Goal: Information Seeking & Learning: Learn about a topic

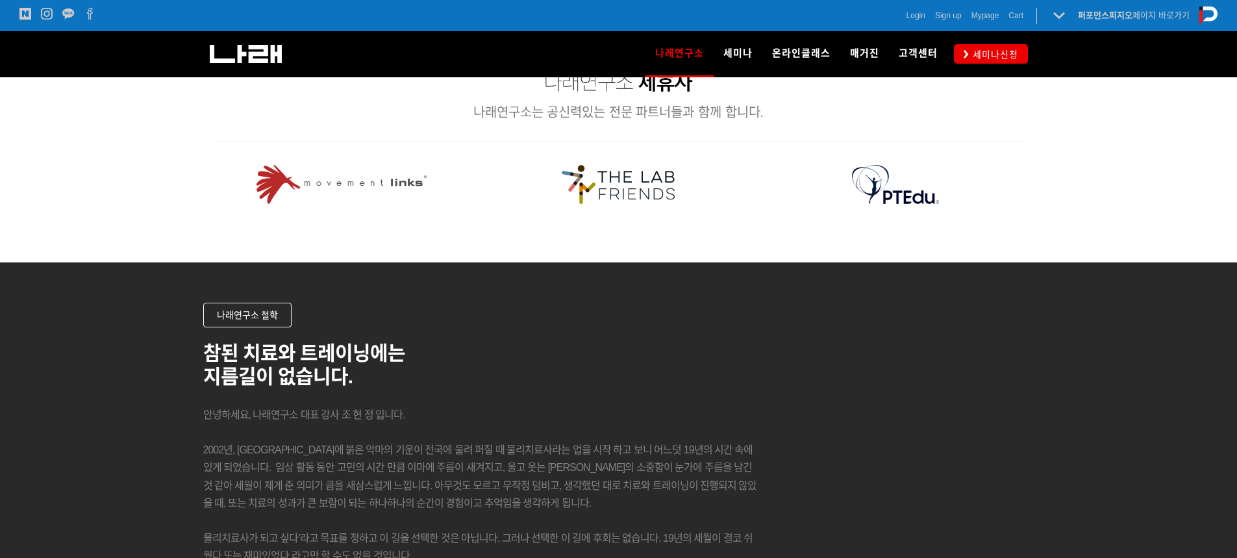
scroll to position [1732, 0]
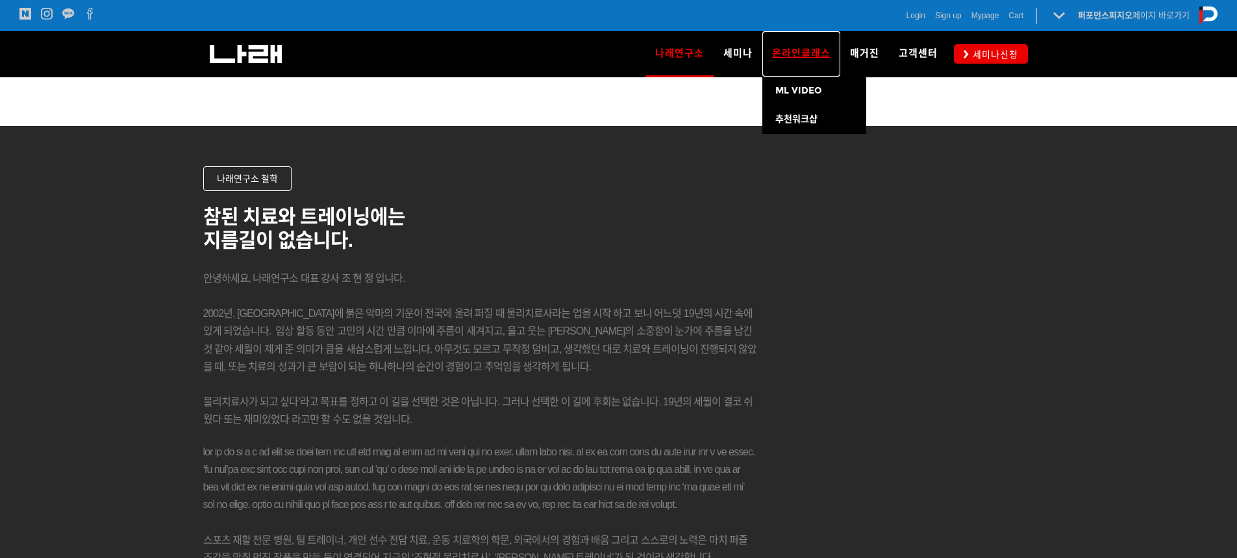
click at [790, 56] on span "온라인클래스" at bounding box center [801, 53] width 58 height 12
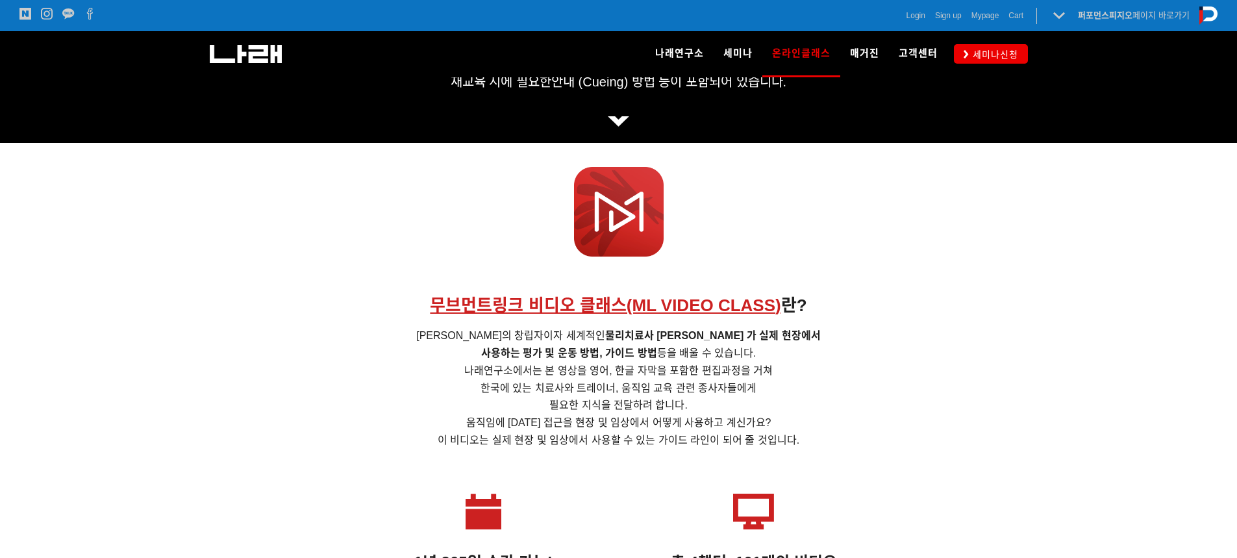
scroll to position [433, 0]
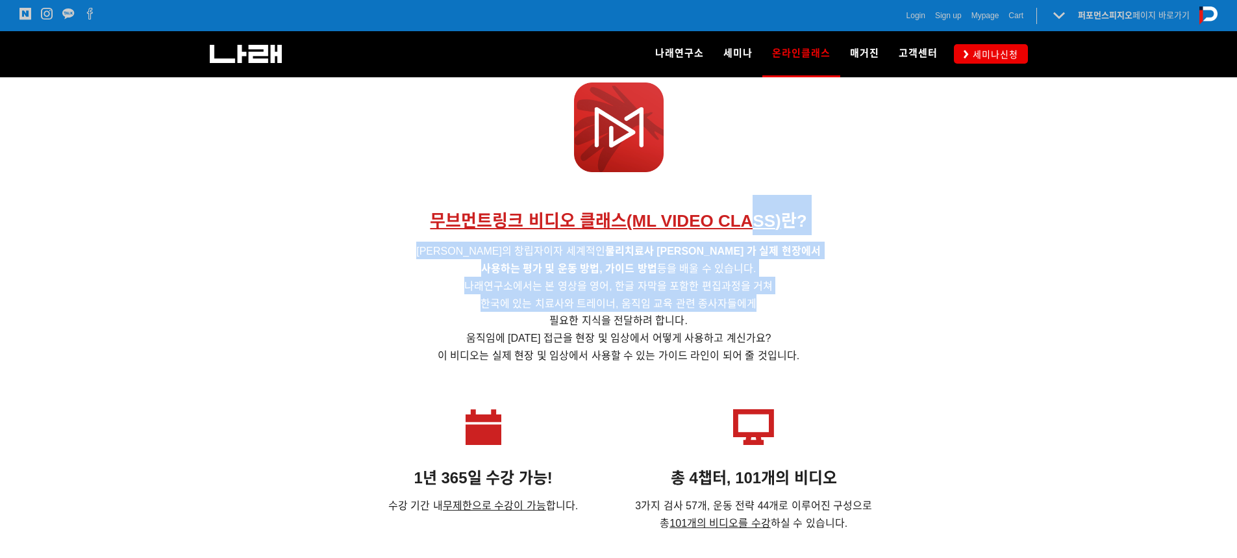
drag, startPoint x: 753, startPoint y: 182, endPoint x: 837, endPoint y: 296, distance: 141.2
click at [837, 296] on div "무브먼트링크 비디오 클래스(ML VIDEO CLASS ) 란? 무브먼트 링크의 창립자이자 세계적인 물리치료사 Clare F. 가 실제 현장에서…" at bounding box center [619, 276] width 812 height 188
click at [831, 308] on h5 "무브먼트 링크의 창립자이자 세계적인 물리치료사 Clare F. 가 실제 현장에서 사용하는 평가 및 운동 방법, 가이드 방법 등을 배울 수 있습…" at bounding box center [619, 302] width 812 height 121
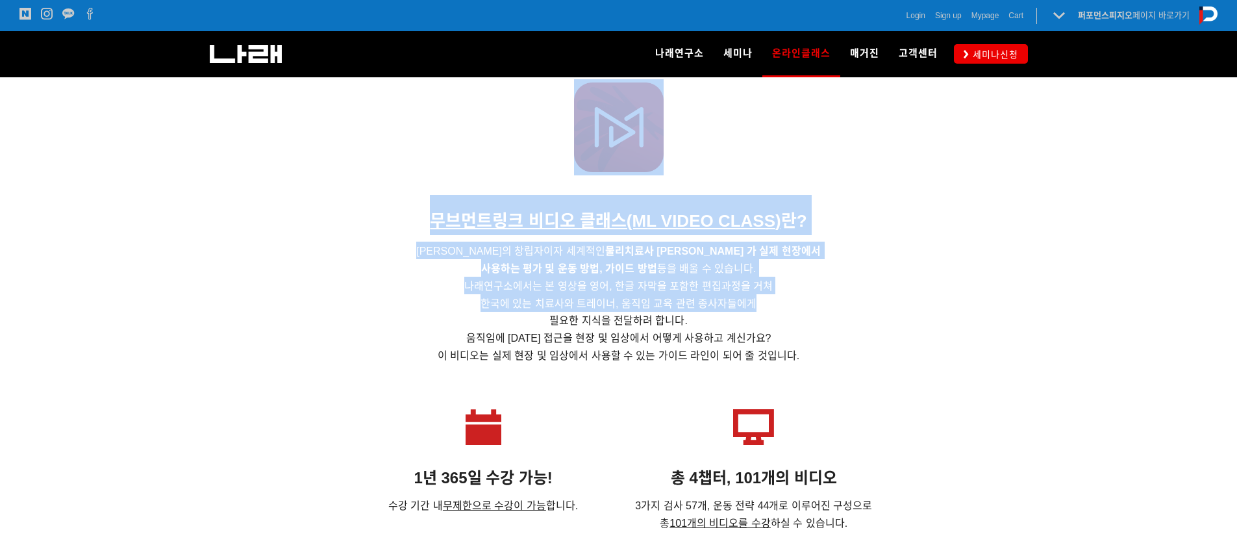
drag, startPoint x: 834, startPoint y: 191, endPoint x: 852, endPoint y: 303, distance: 113.1
click at [852, 303] on div "무브먼트링크 비디오 클래스(ML VIDEO CLASS ) 란? 무브먼트 링크의 창립자이자 세계적인 물리치료사 Clare F. 가 실제 현장에서…" at bounding box center [618, 223] width 831 height 331
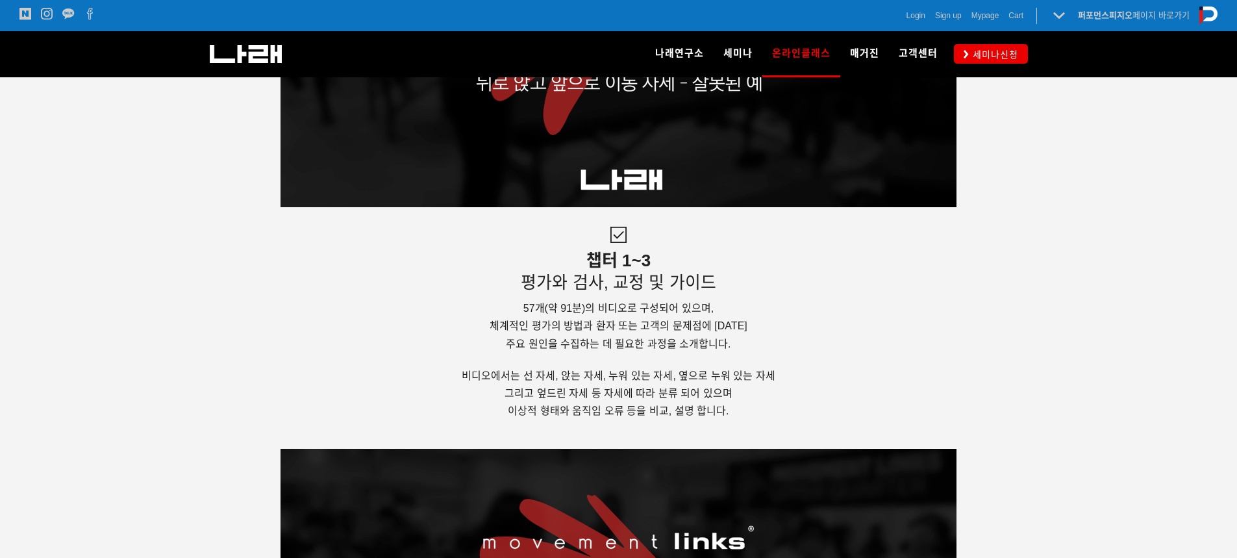
scroll to position [2489, 0]
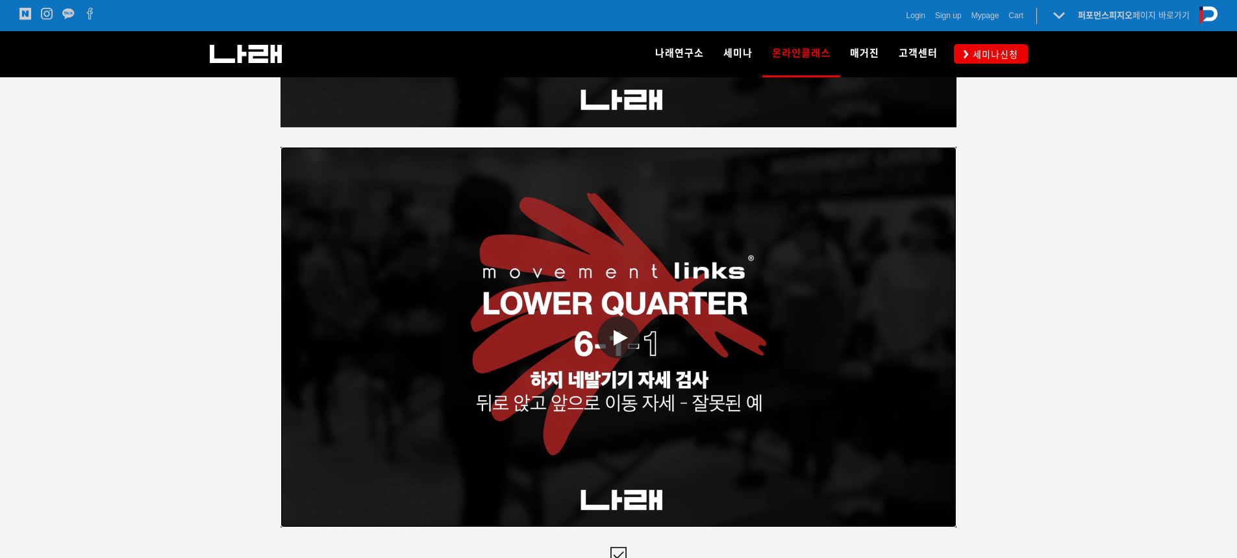
click at [608, 337] on span at bounding box center [618, 337] width 42 height 42
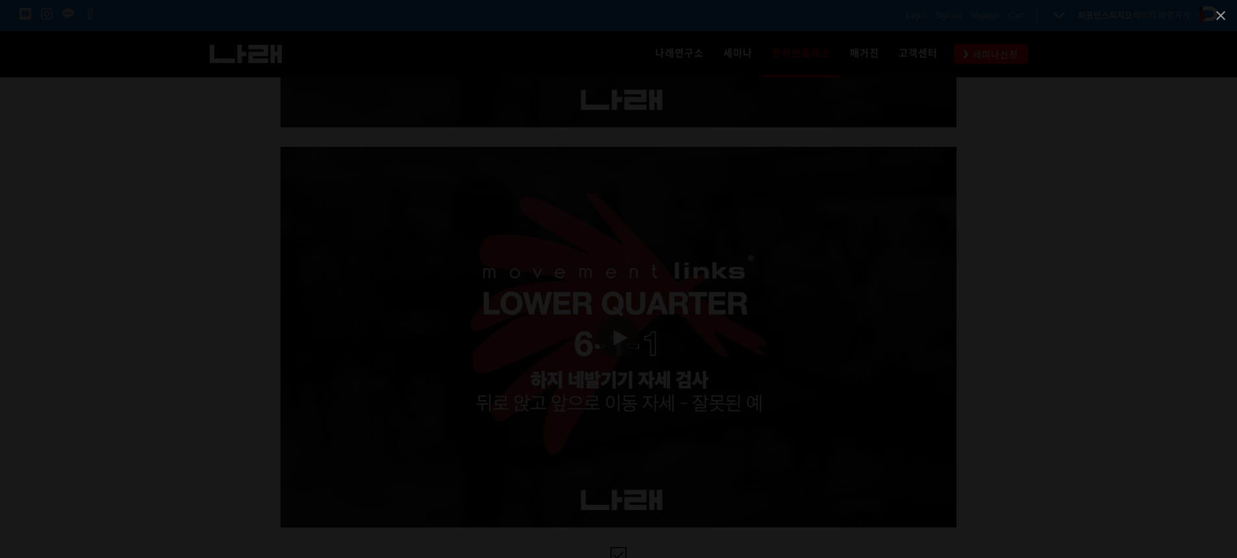
click at [995, 327] on div at bounding box center [618, 279] width 1237 height 558
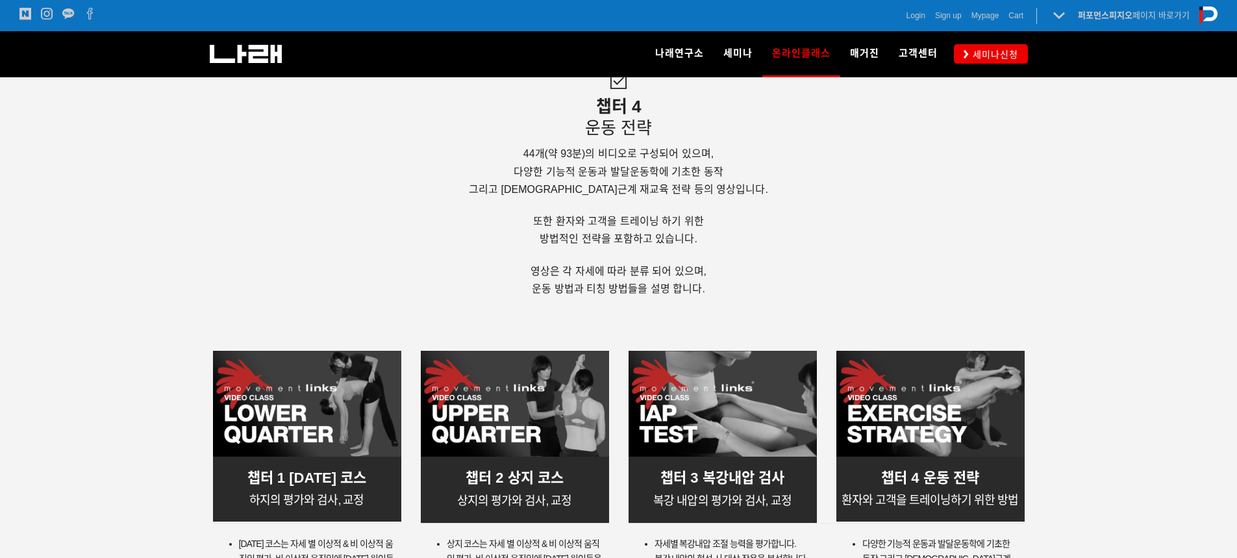
scroll to position [3787, 0]
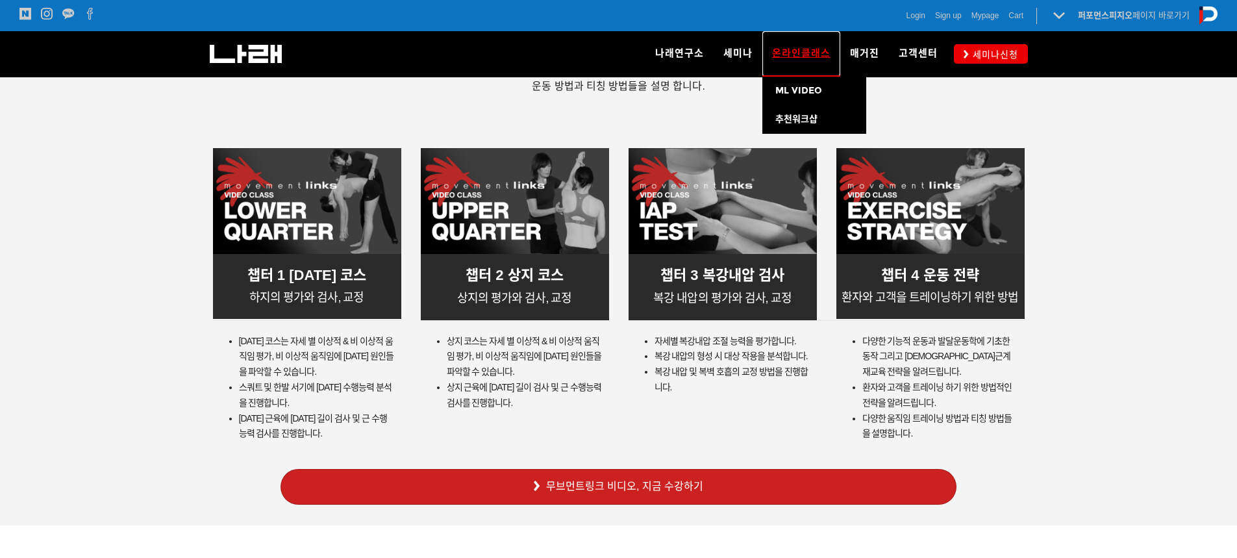
click at [777, 49] on span "온라인클래스" at bounding box center [801, 53] width 58 height 21
click at [801, 117] on span "추천워크샵" at bounding box center [796, 119] width 42 height 11
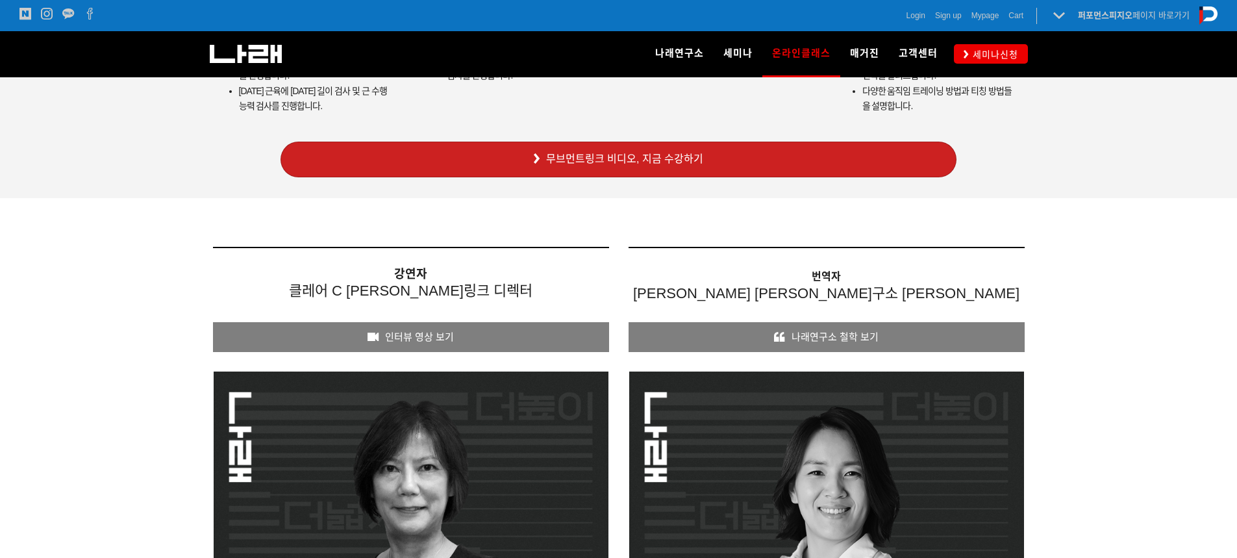
scroll to position [4112, 0]
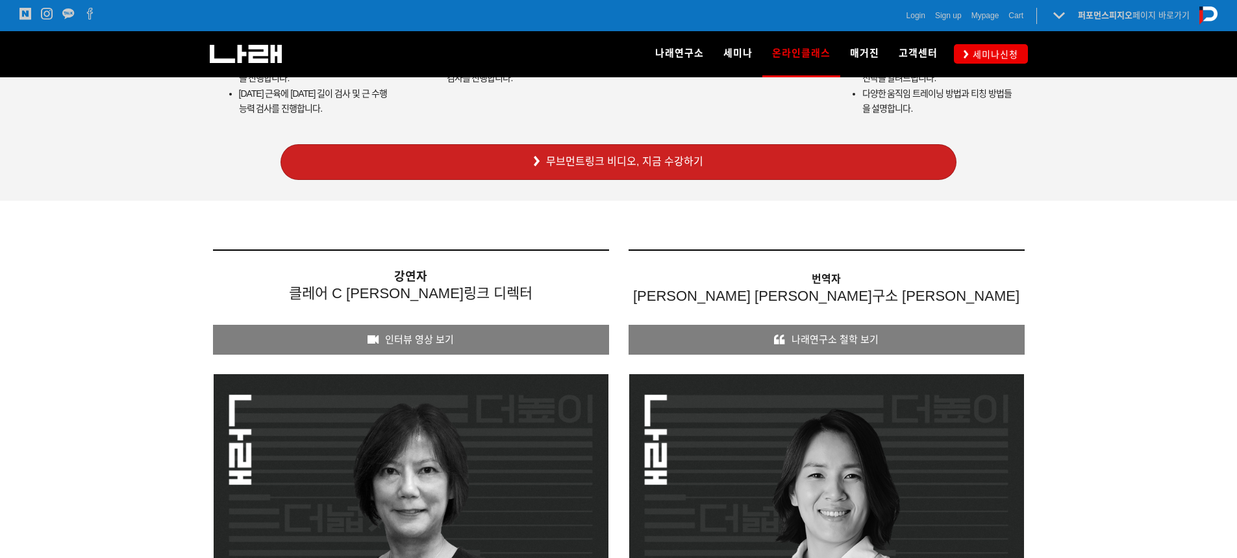
drag, startPoint x: 1089, startPoint y: 219, endPoint x: 1095, endPoint y: 269, distance: 50.3
click at [1095, 269] on div at bounding box center [618, 490] width 1237 height 578
drag, startPoint x: 755, startPoint y: 293, endPoint x: 1009, endPoint y: 290, distance: 253.9
click at [995, 293] on p "번역자 조현정 나래연구소 대표" at bounding box center [826, 287] width 396 height 35
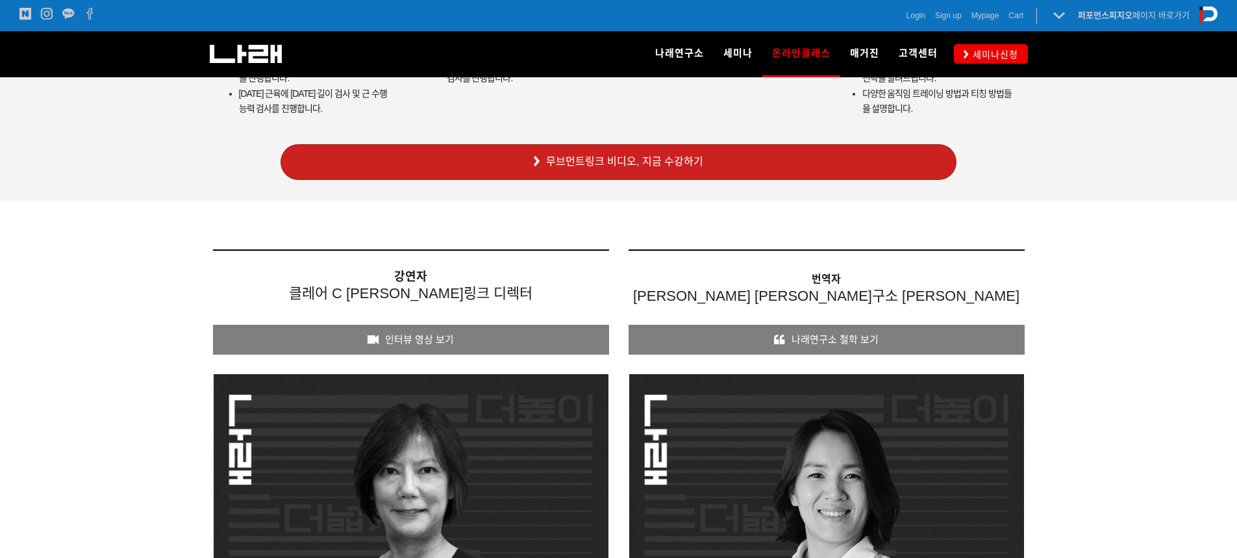
click at [1074, 288] on div at bounding box center [618, 490] width 1237 height 578
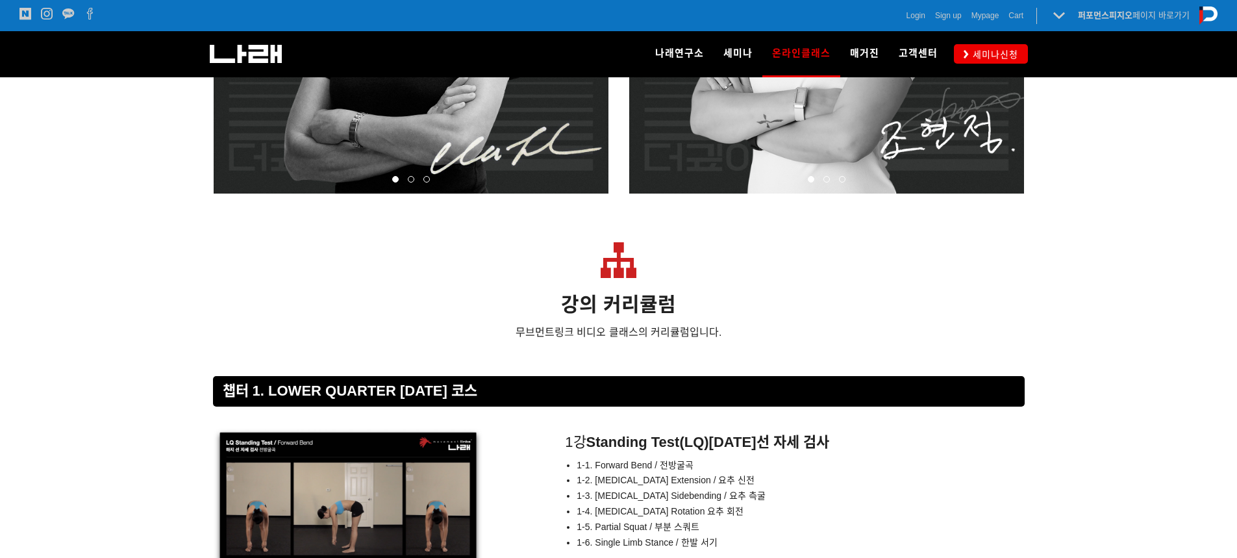
scroll to position [4869, 0]
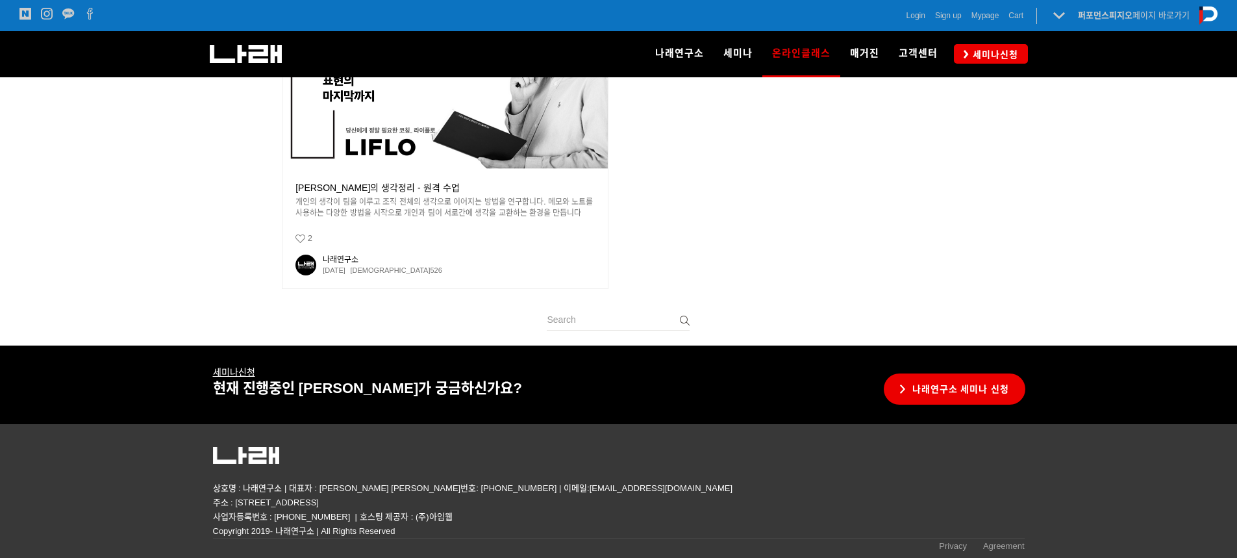
scroll to position [582, 0]
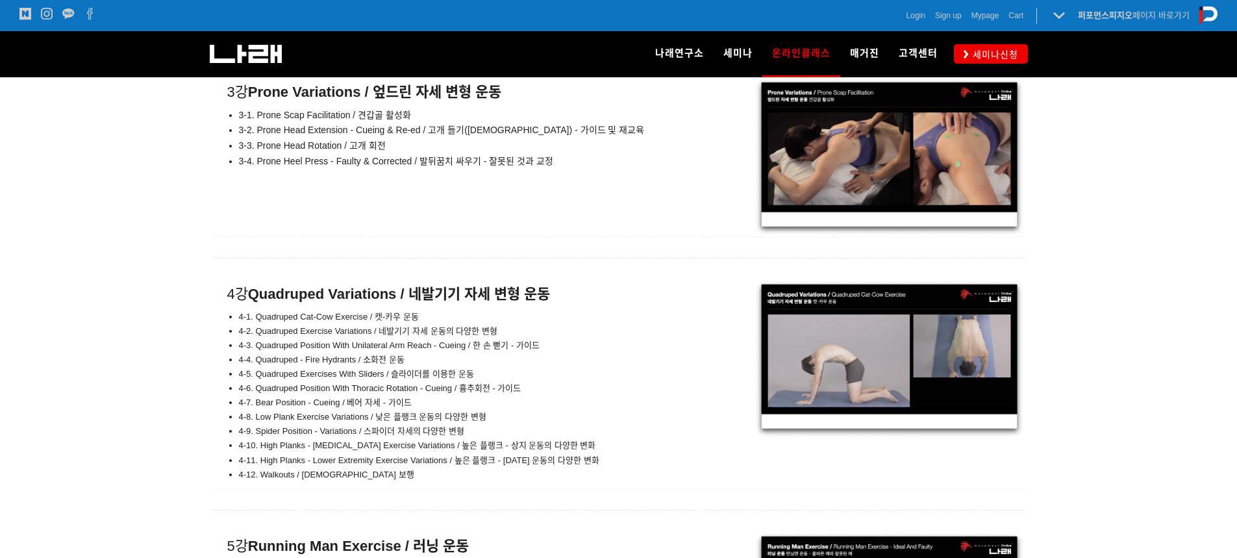
scroll to position [7948, 0]
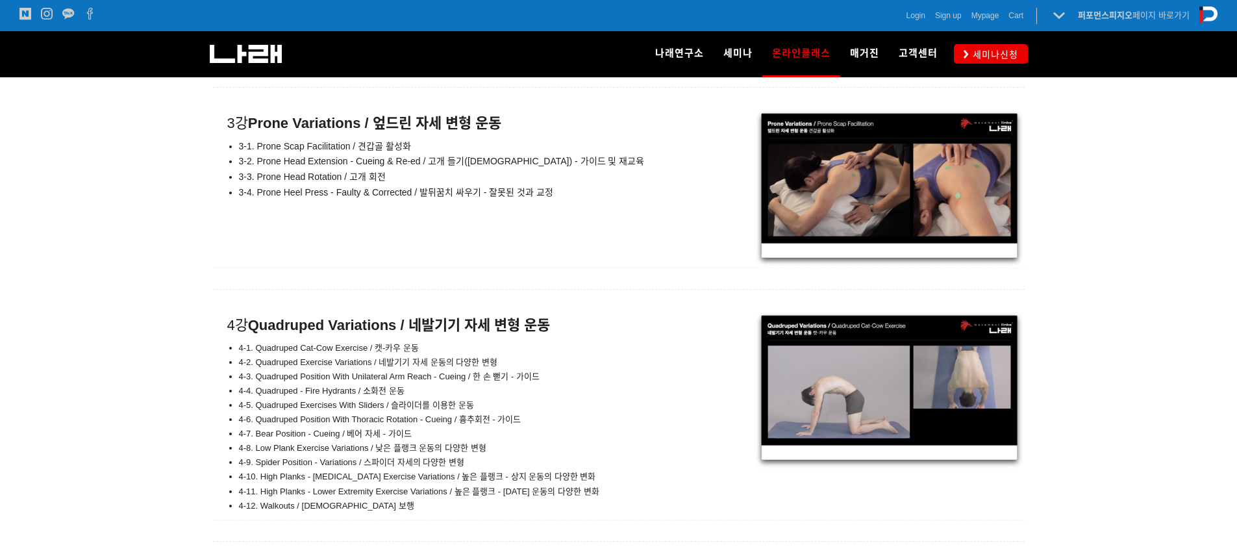
click at [1096, 214] on div at bounding box center [618, 188] width 1237 height 160
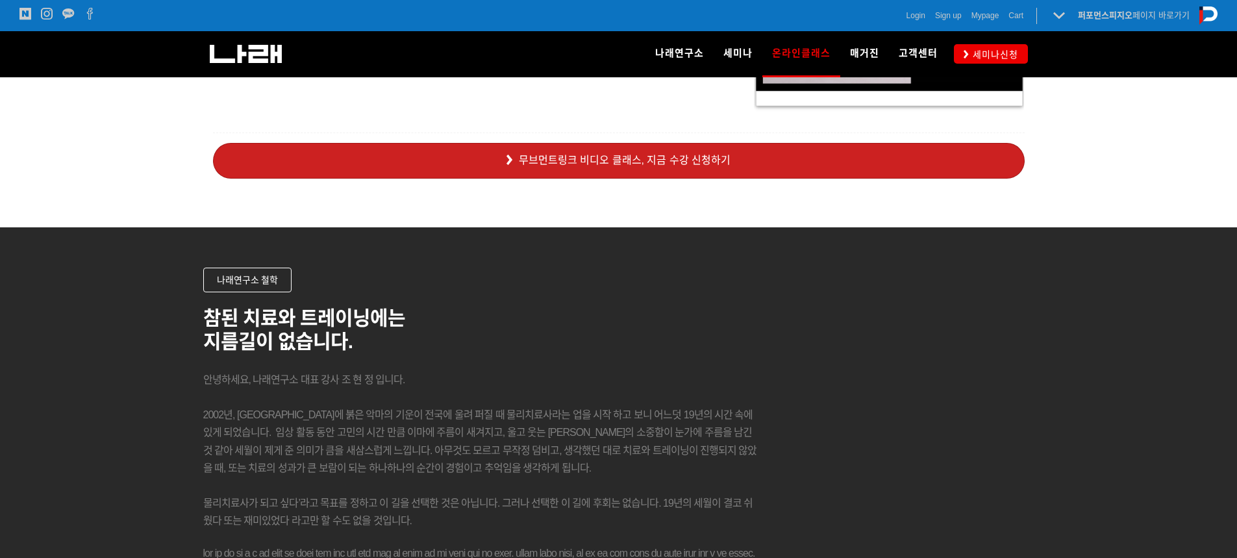
scroll to position [9571, 0]
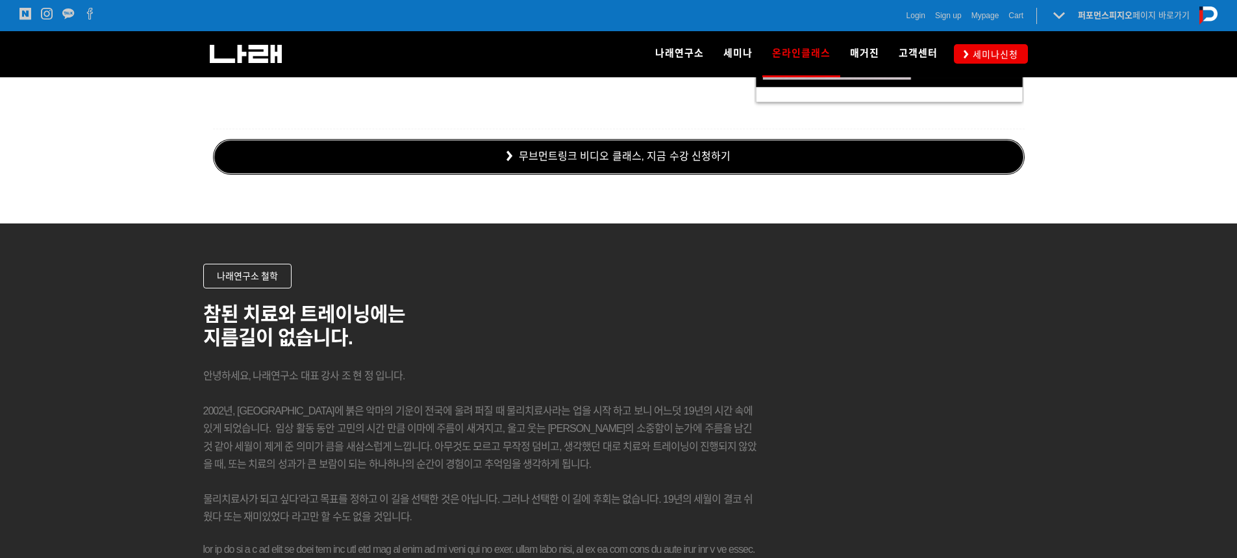
click at [740, 148] on link "무브먼트링크 비디오 클래스, 지금 수강 신청하기" at bounding box center [619, 157] width 812 height 36
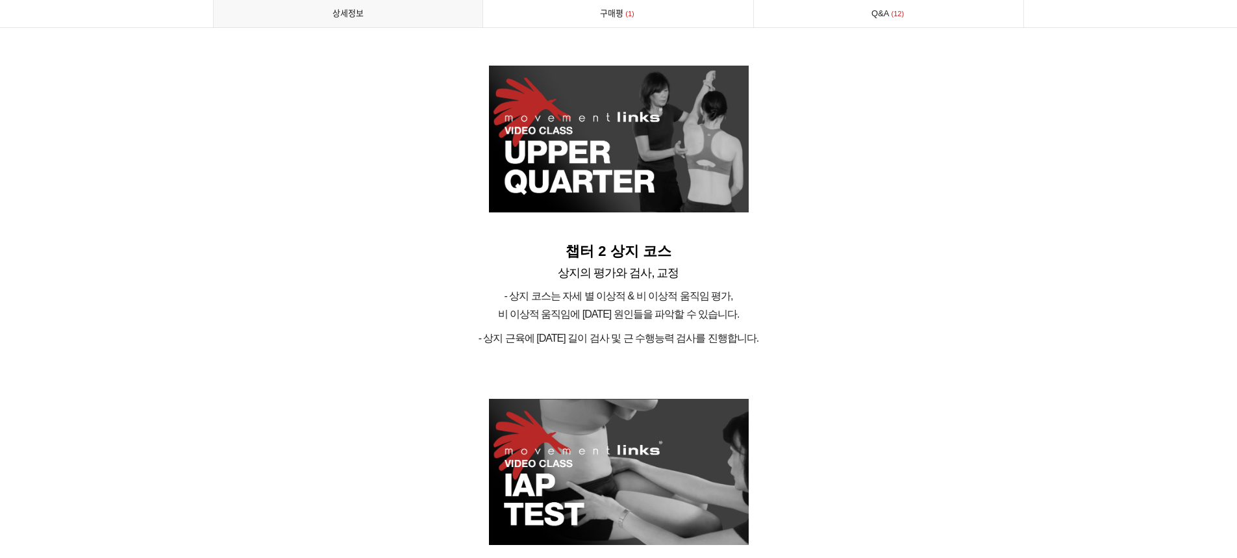
scroll to position [4329, 0]
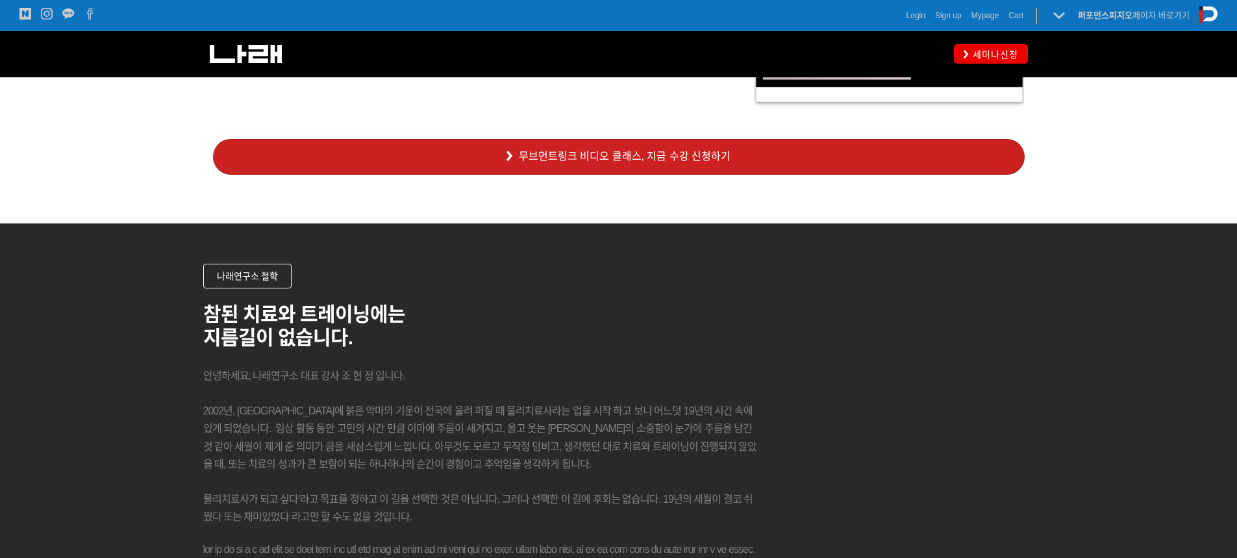
scroll to position [9571, 0]
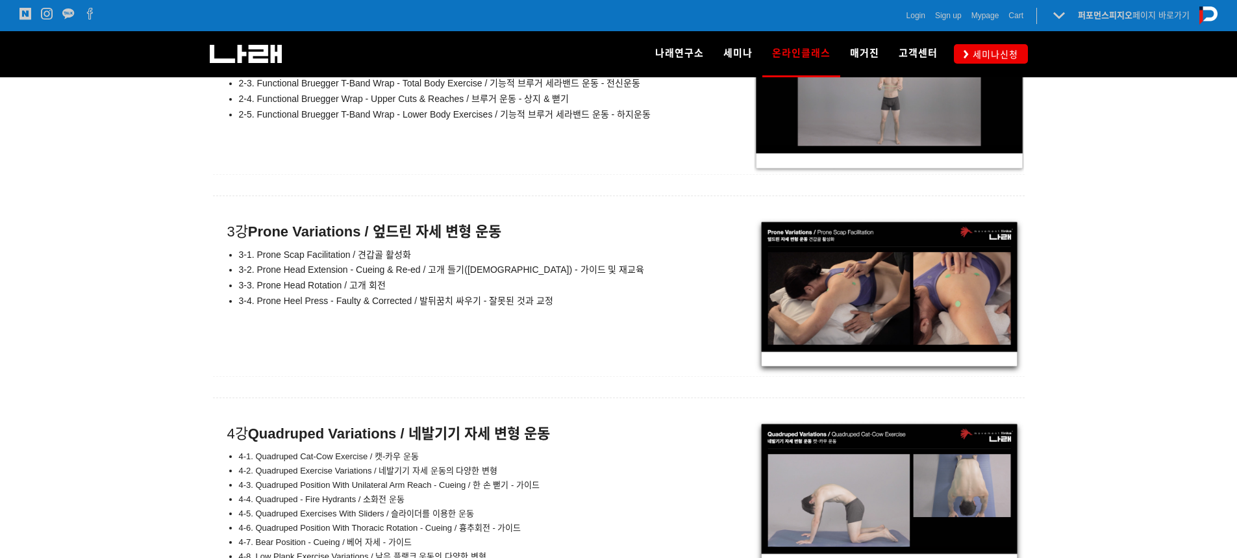
click at [653, 197] on div at bounding box center [619, 206] width 812 height 21
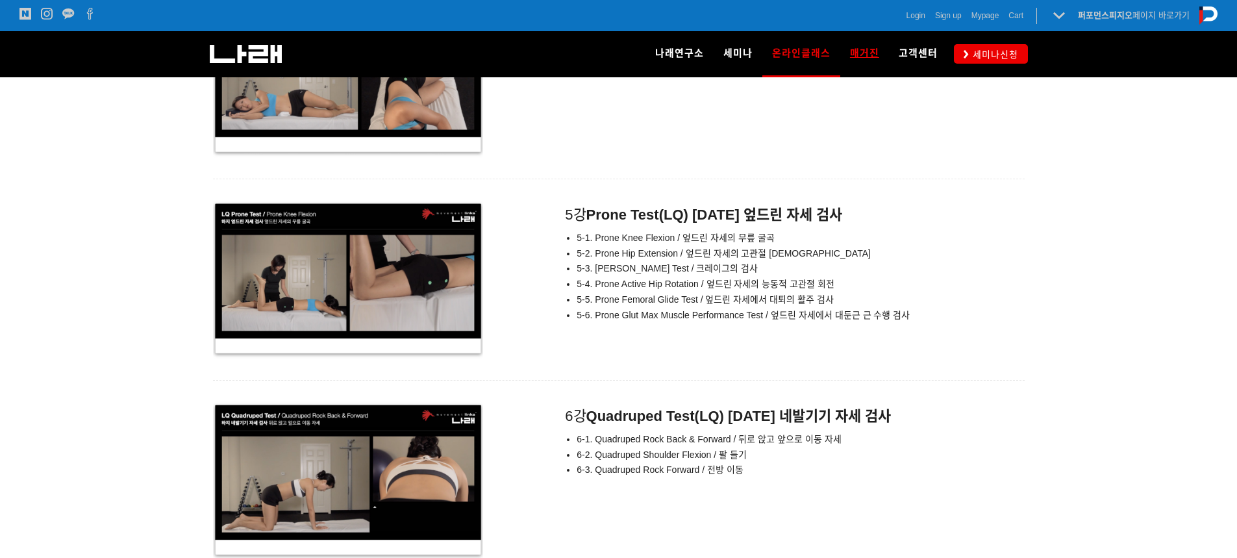
scroll to position [5567, 0]
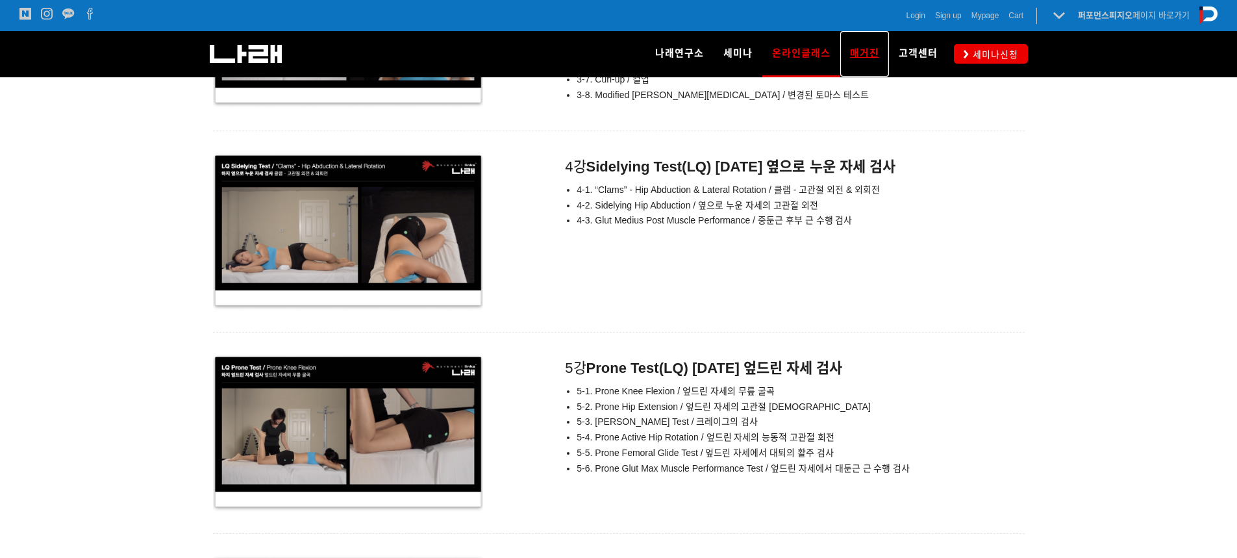
click at [853, 45] on link "매거진" at bounding box center [864, 53] width 49 height 45
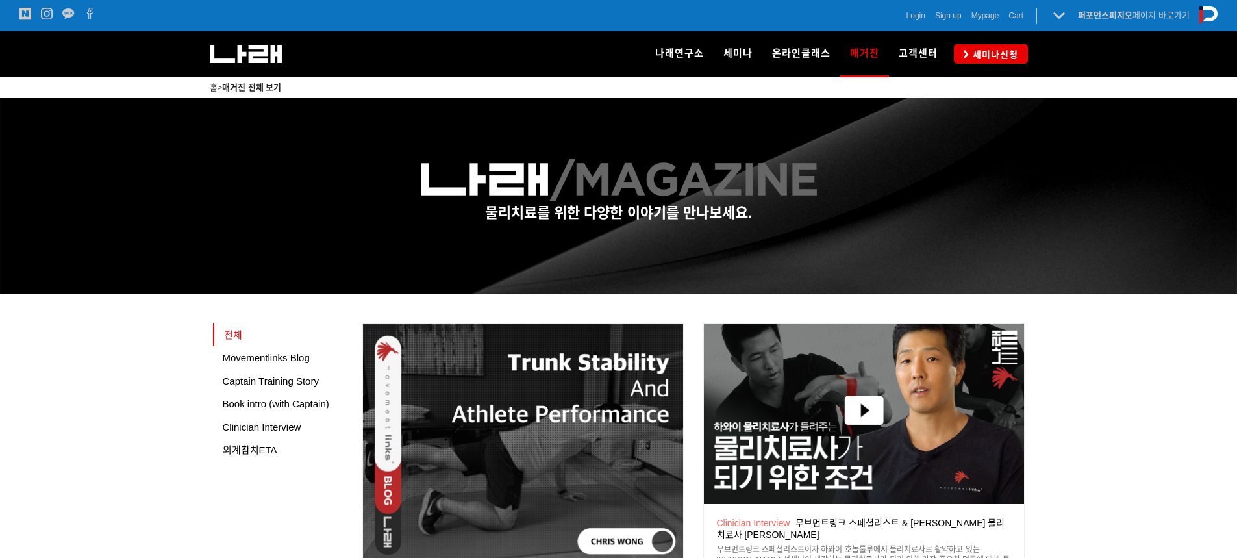
click at [745, 52] on div "나래연구소 연구소 소개 나래연구원 ML l SPECIALISTS 세미나 MovementLinks l 무브먼트링크 ML l [GEOGRAPHIC…" at bounding box center [796, 53] width 302 height 45
click at [745, 52] on span "세미나" at bounding box center [737, 53] width 29 height 12
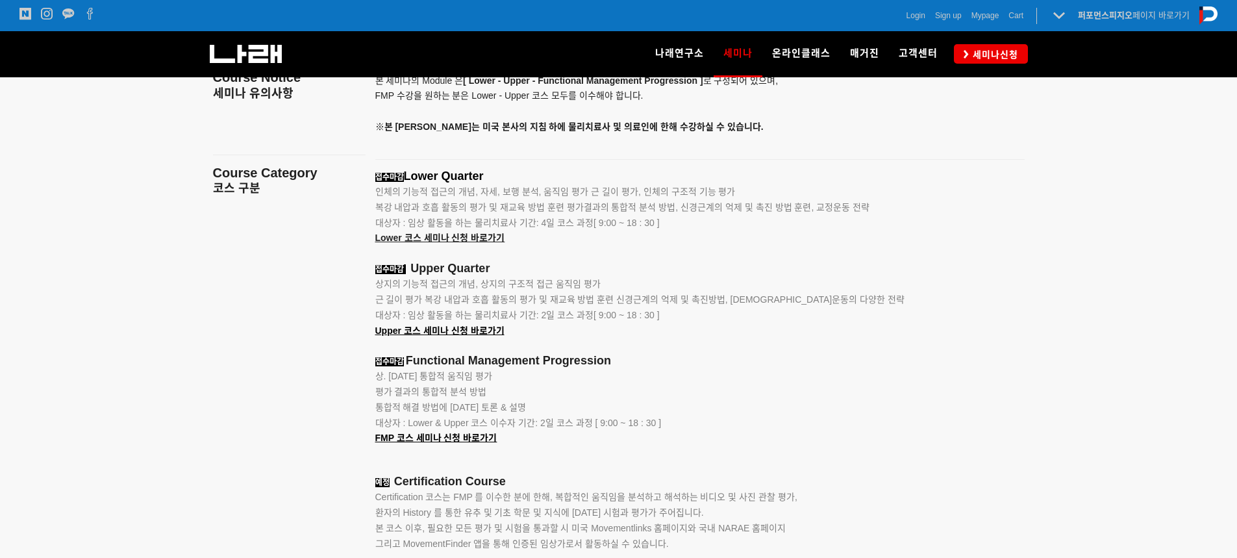
scroll to position [1515, 0]
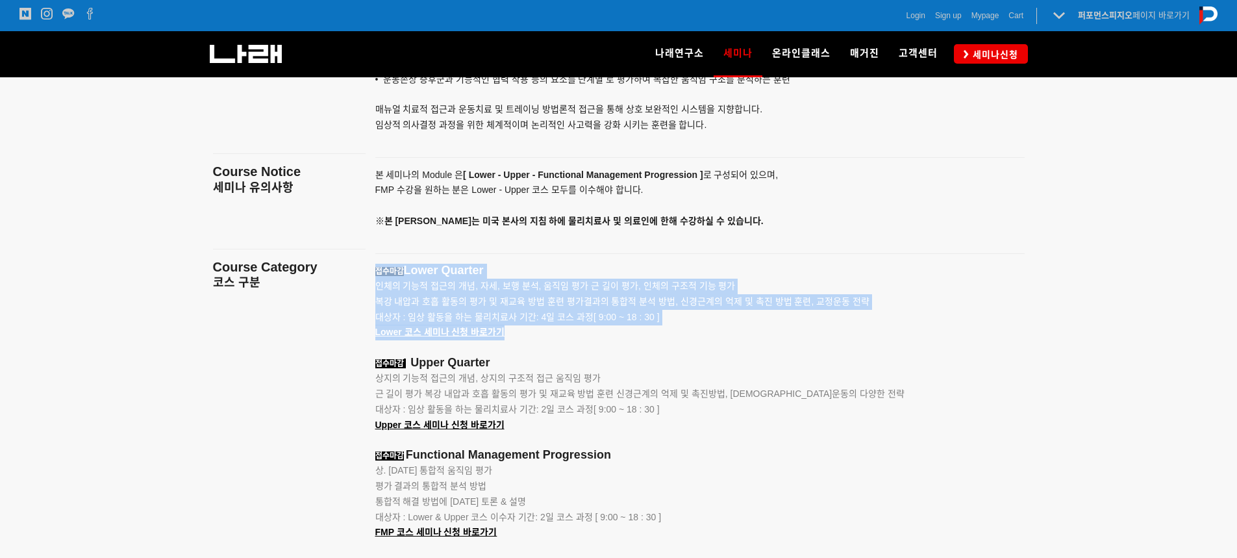
drag, startPoint x: 717, startPoint y: 261, endPoint x: 715, endPoint y: 353, distance: 91.6
click at [715, 353] on div "• 움직임 중재를 위한 근육학, 관절 운동학과 중추신경계의 기능적 상호 의존성에 대한 토론&설명 • 자세, 움직임 그리고 보행의 관찰과 분석.…" at bounding box center [700, 448] width 669 height 902
click at [714, 353] on p at bounding box center [683, 348] width 617 height 16
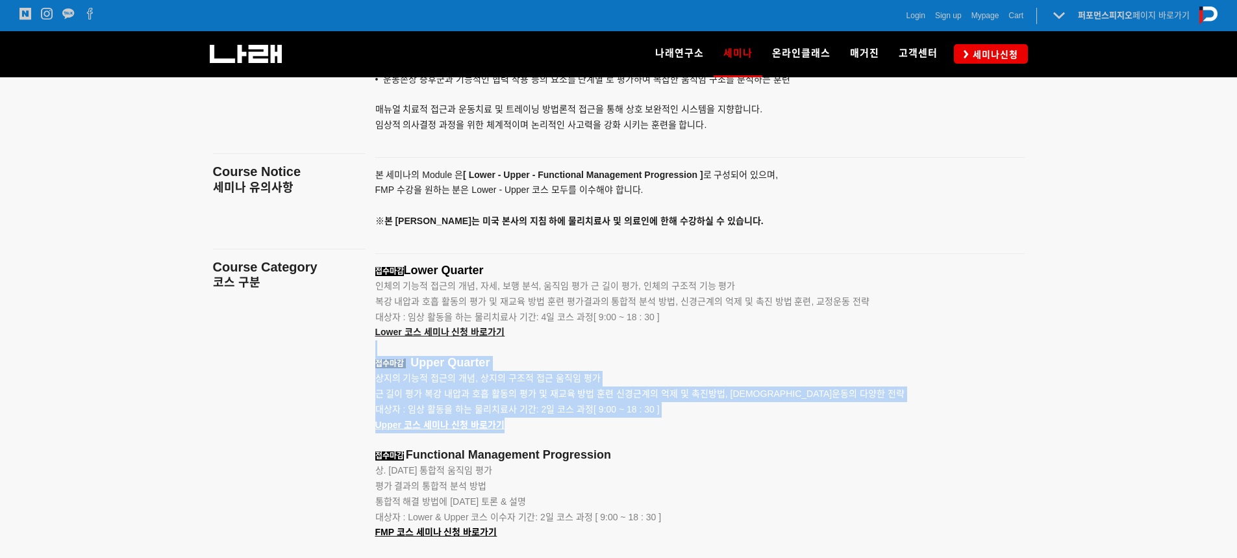
drag, startPoint x: 712, startPoint y: 329, endPoint x: 731, endPoint y: 426, distance: 98.7
click at [731, 426] on p "대상자 : 임상 활동을 하는 물리치료사 기간: 2일 코스 과정[ 9:00 ~ 18 : 30 ] Upper 코스 세미나 신청 바로가기" at bounding box center [683, 417] width 617 height 31
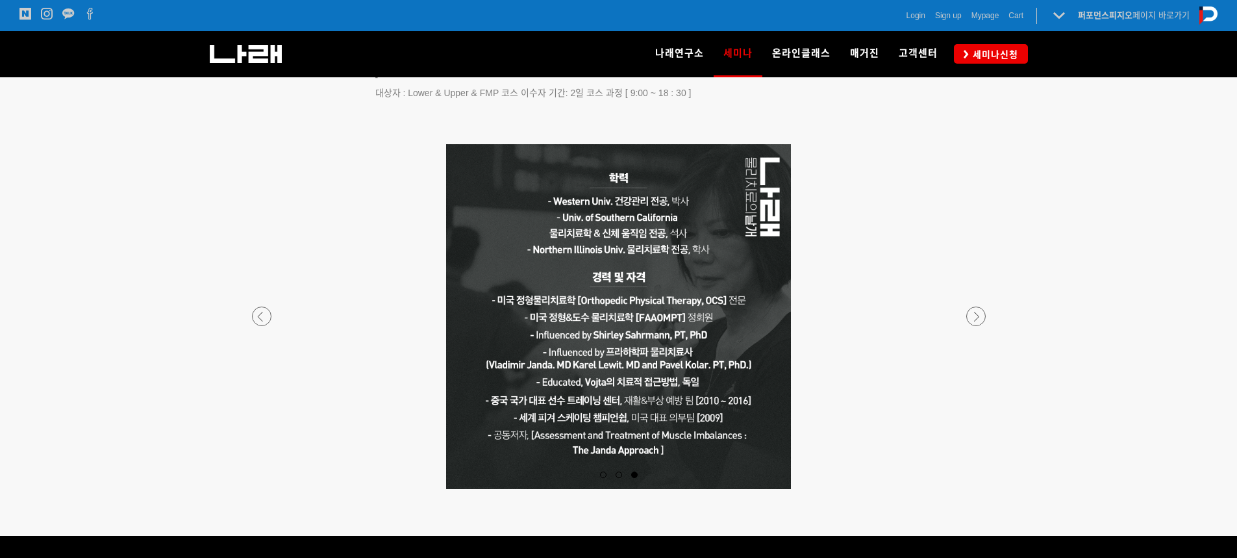
scroll to position [2272, 0]
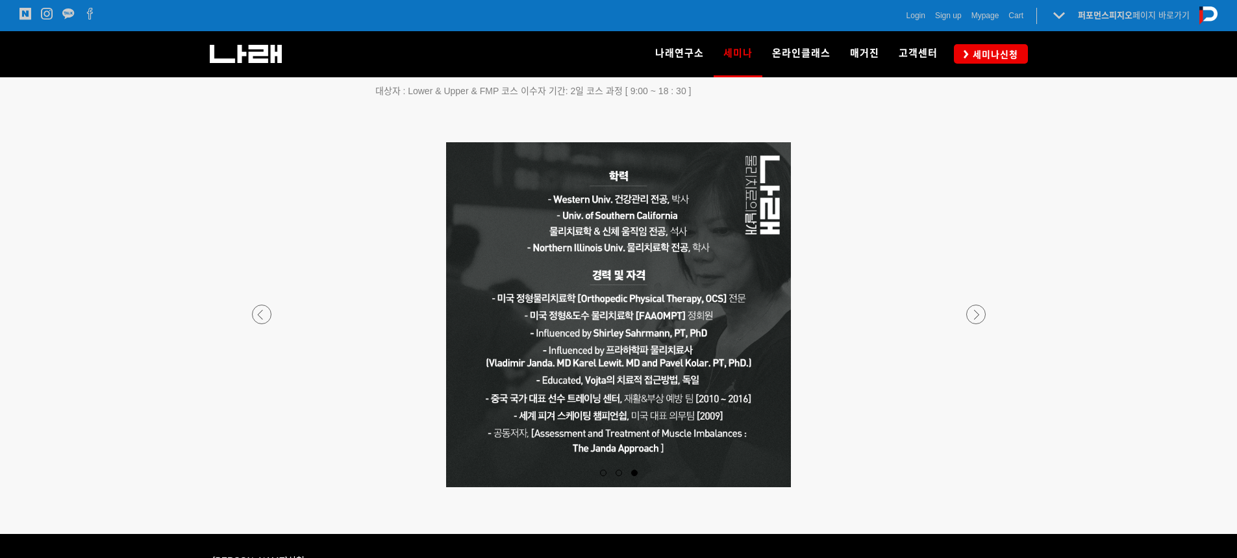
click at [264, 487] on div at bounding box center [619, 487] width 766 height 0
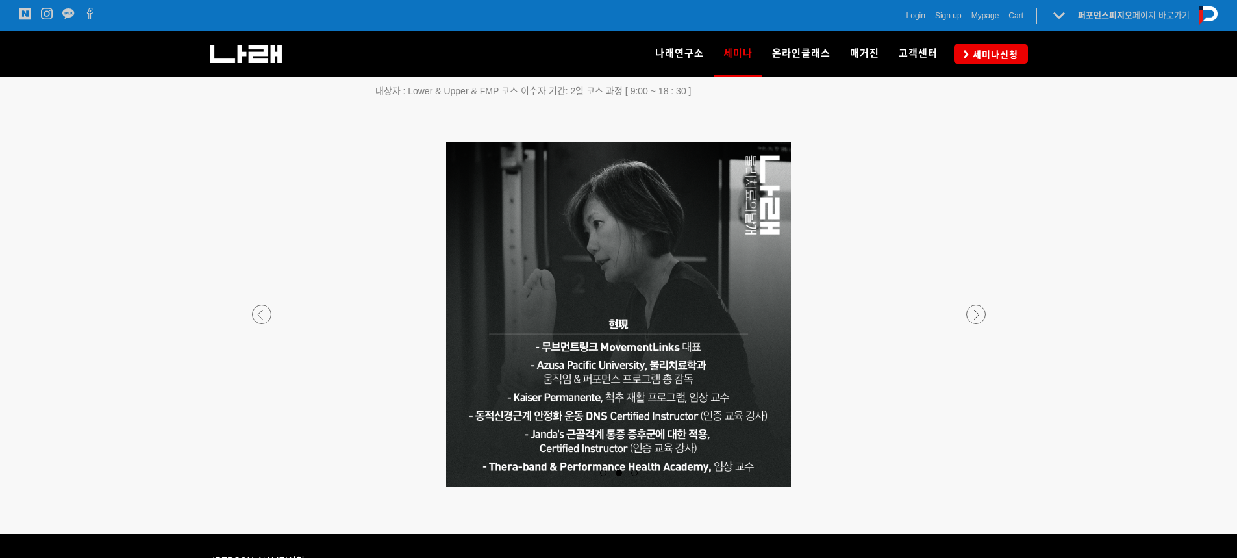
click at [976, 487] on div at bounding box center [619, 487] width 766 height 0
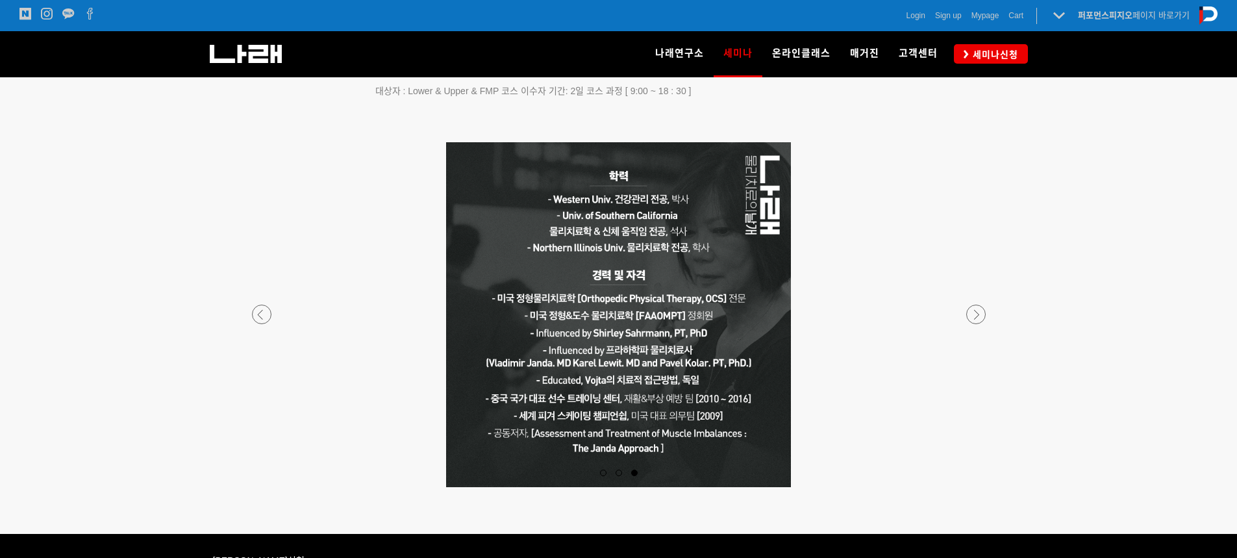
click at [976, 487] on div at bounding box center [619, 487] width 766 height 0
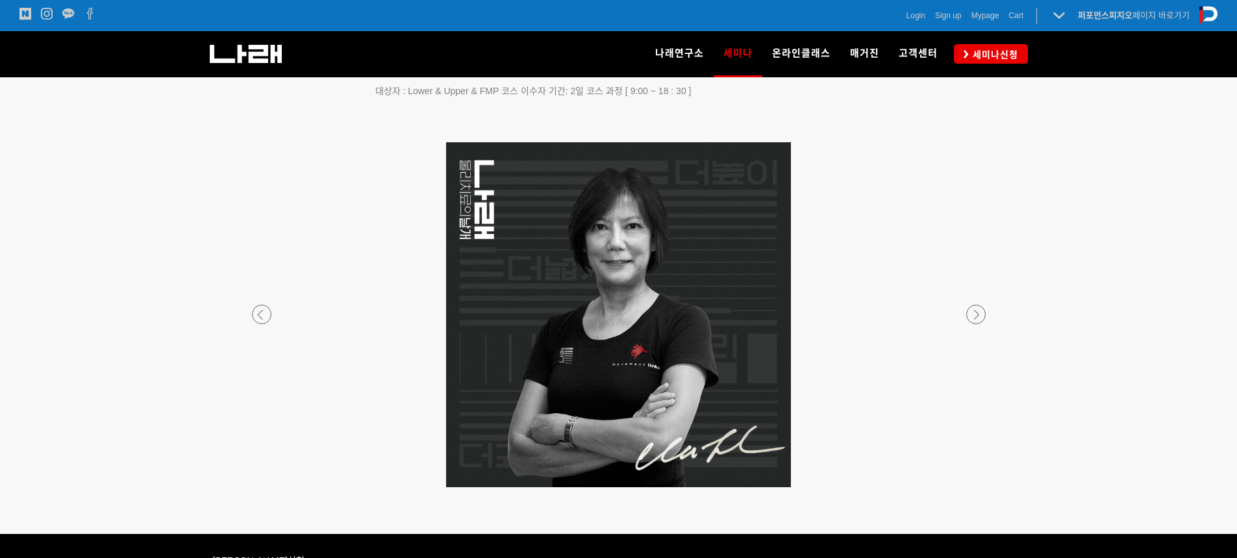
click at [976, 487] on div at bounding box center [619, 487] width 766 height 0
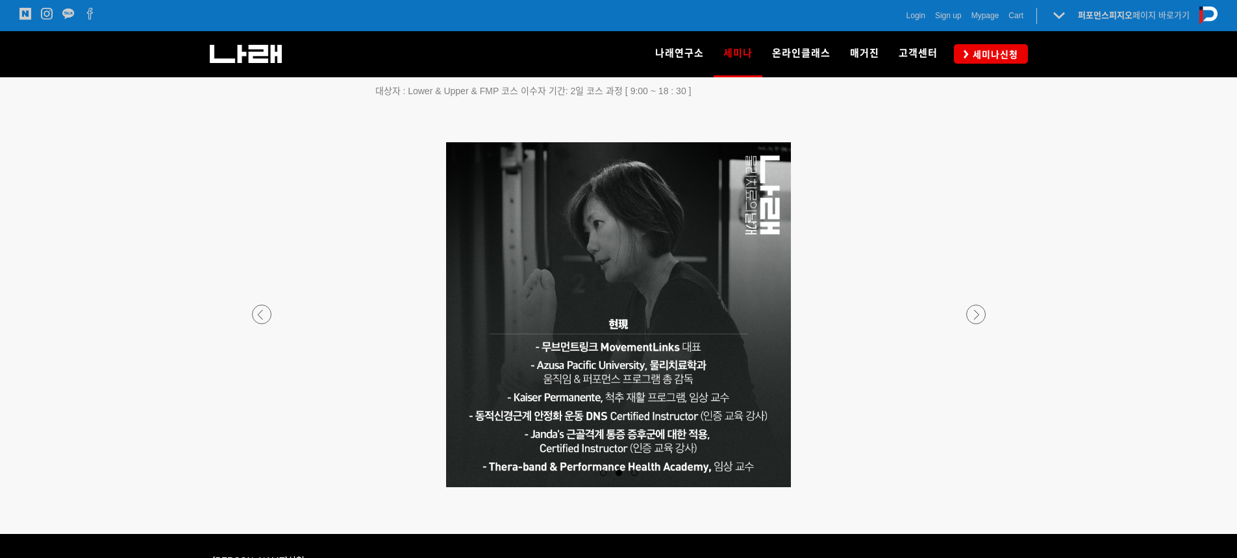
click at [258, 487] on div at bounding box center [619, 487] width 766 height 0
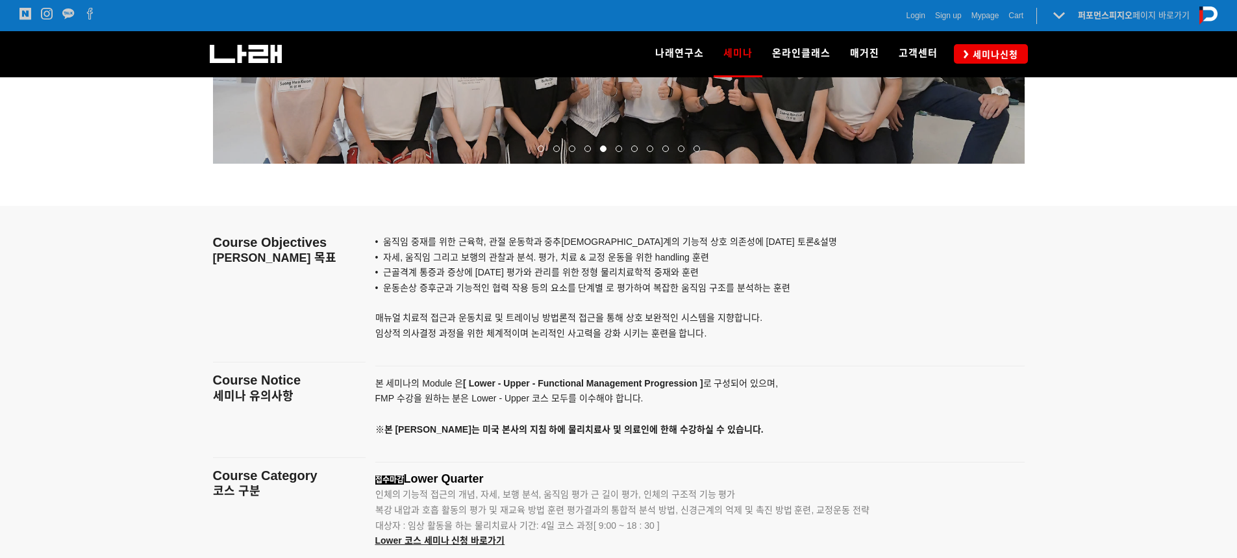
scroll to position [948, 0]
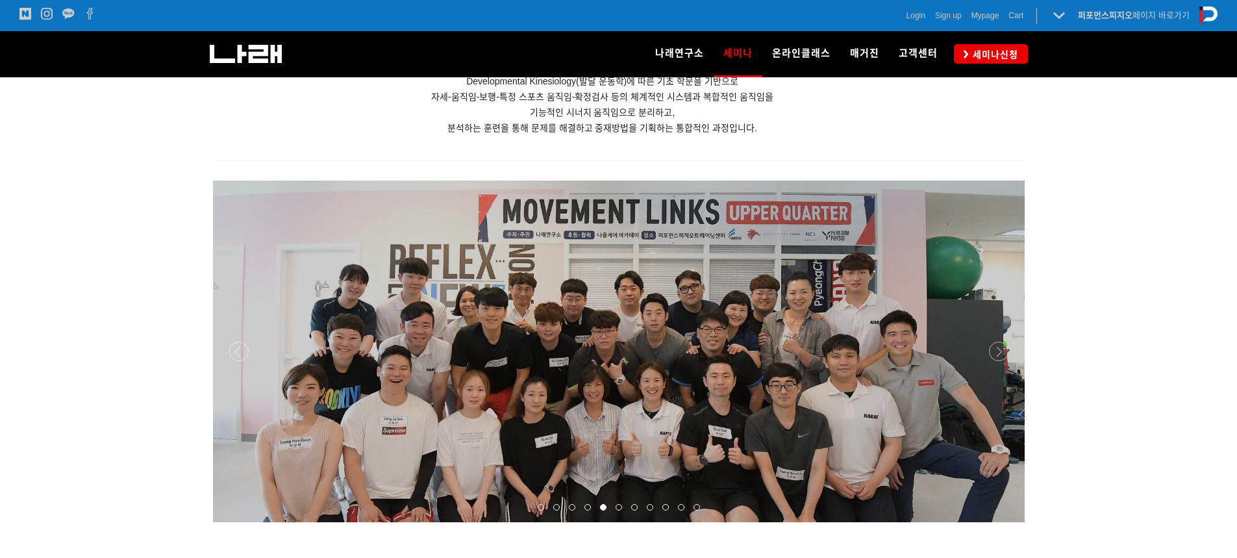
click at [1004, 522] on div at bounding box center [619, 522] width 812 height 0
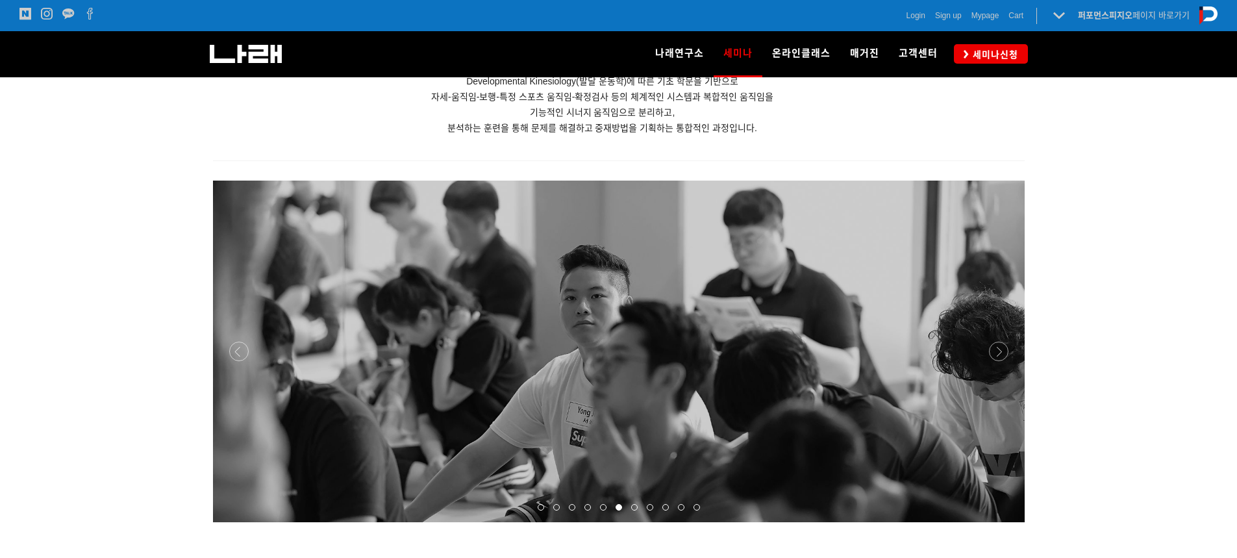
click at [1007, 522] on div at bounding box center [619, 522] width 812 height 0
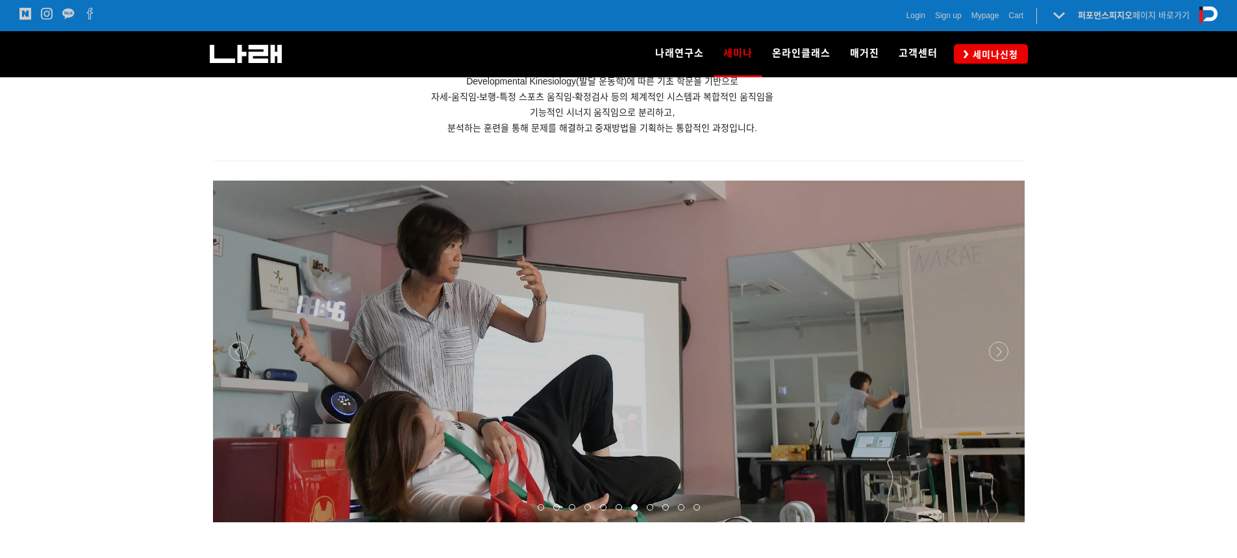
click at [1007, 522] on div at bounding box center [619, 522] width 812 height 0
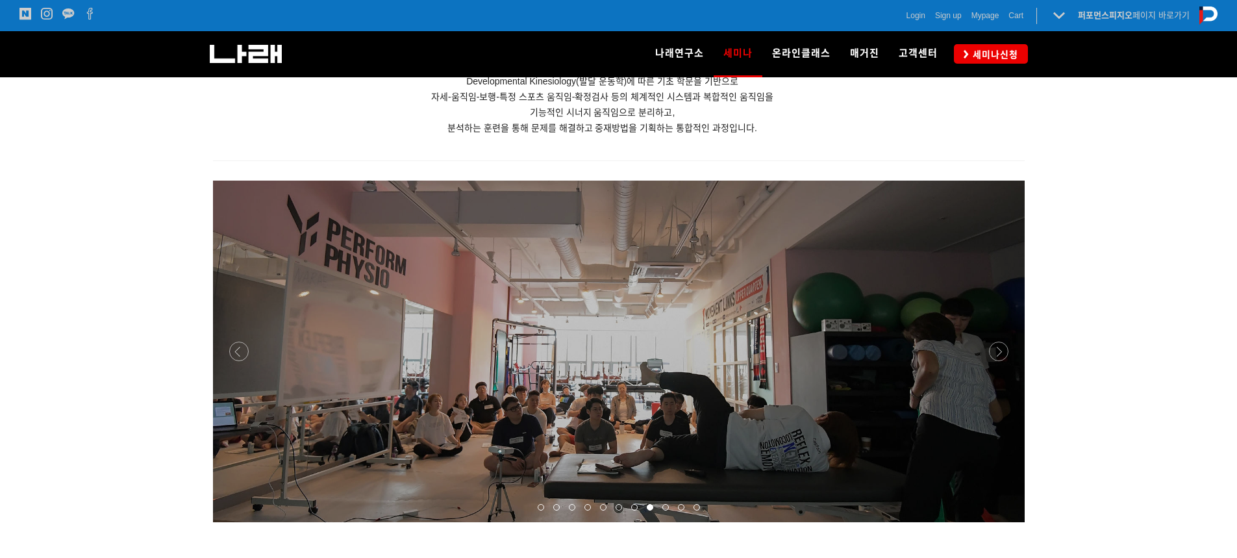
click at [1007, 522] on div at bounding box center [619, 522] width 812 height 0
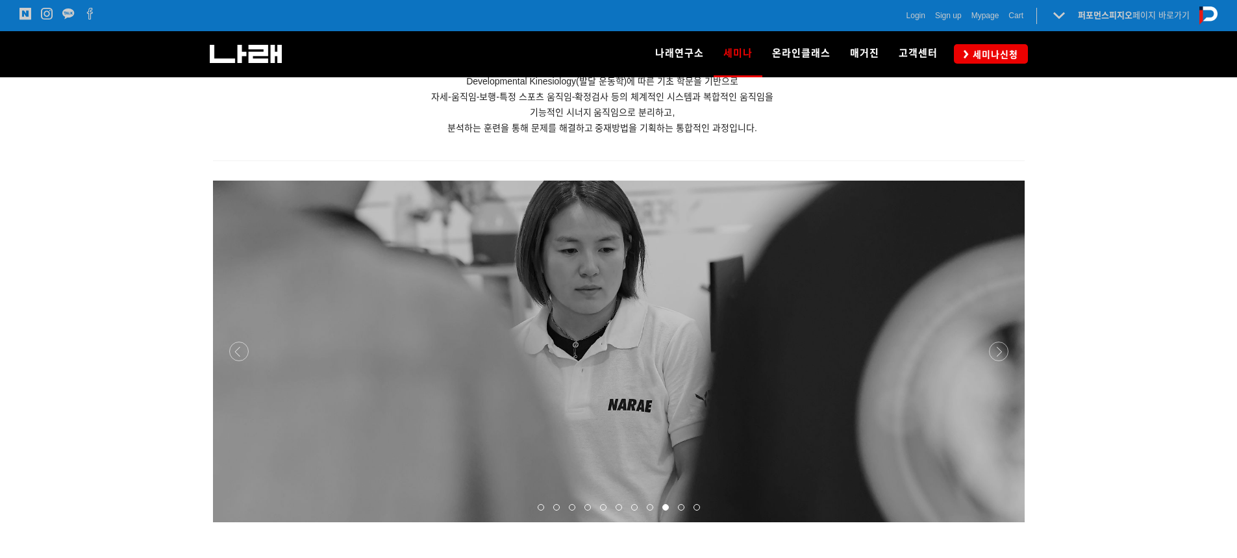
click at [1007, 522] on div at bounding box center [619, 522] width 812 height 0
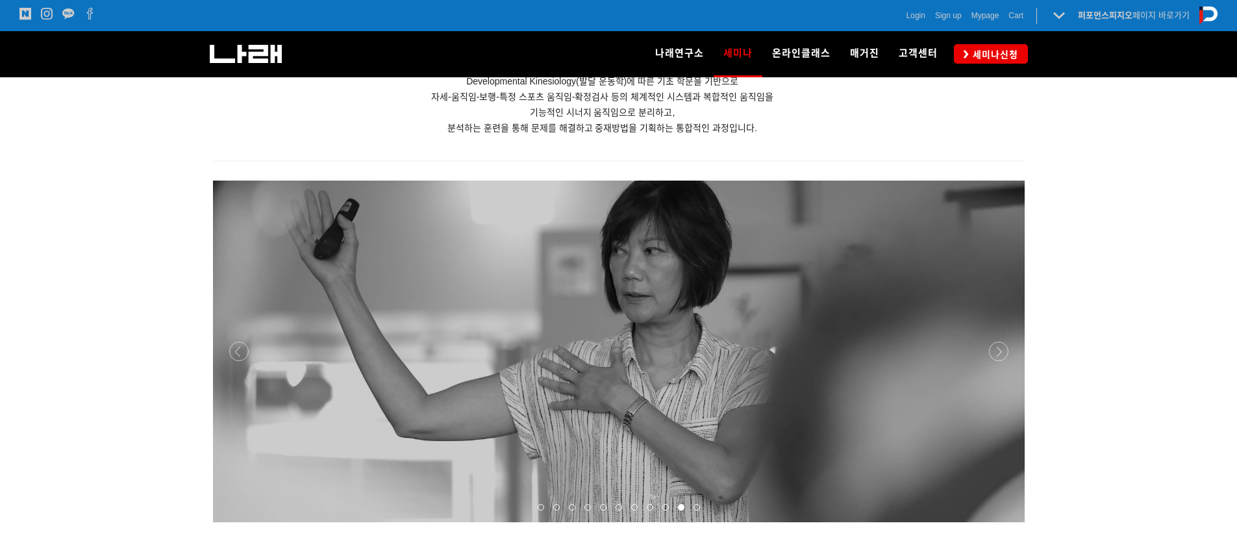
click at [1007, 522] on div at bounding box center [619, 522] width 812 height 0
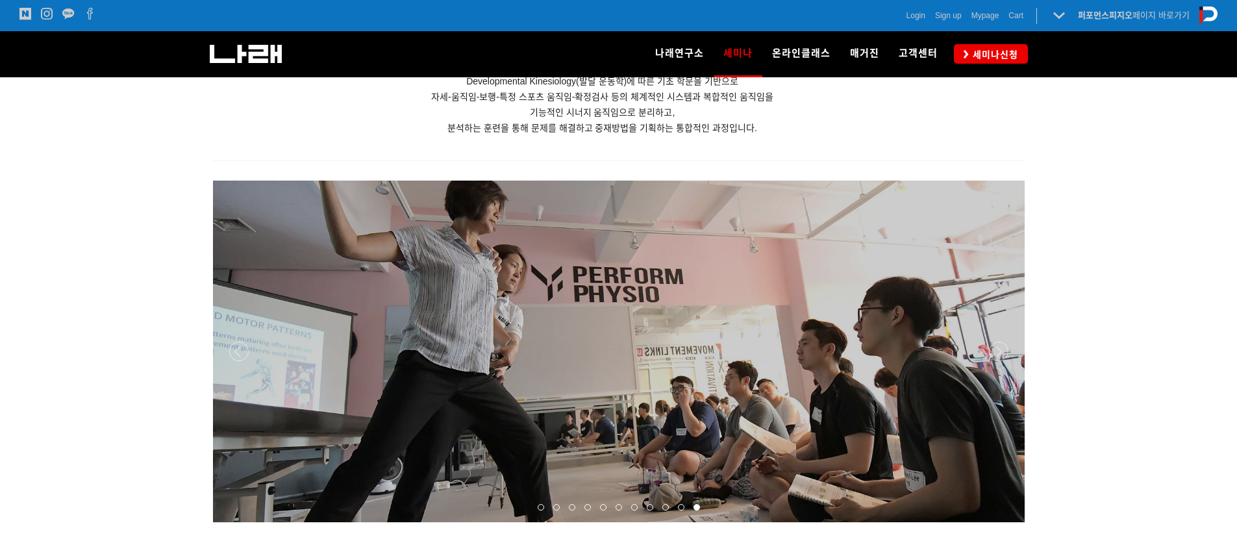
click at [1007, 522] on div at bounding box center [619, 522] width 812 height 0
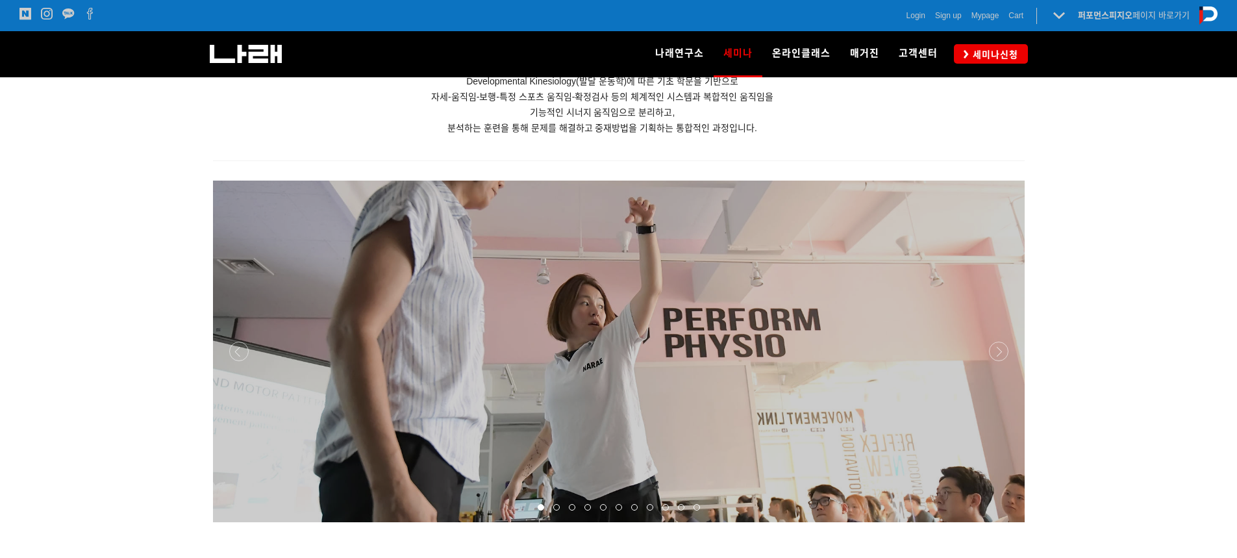
click at [1007, 522] on div at bounding box center [619, 522] width 812 height 0
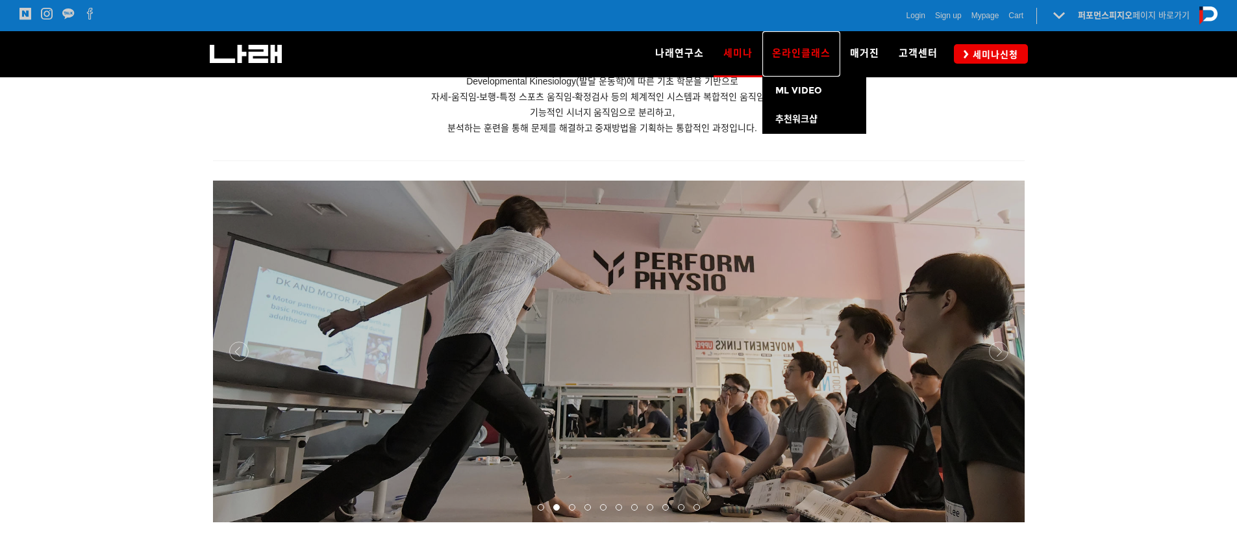
click at [817, 71] on link "온라인클래스" at bounding box center [801, 53] width 78 height 45
